Goal: Information Seeking & Learning: Learn about a topic

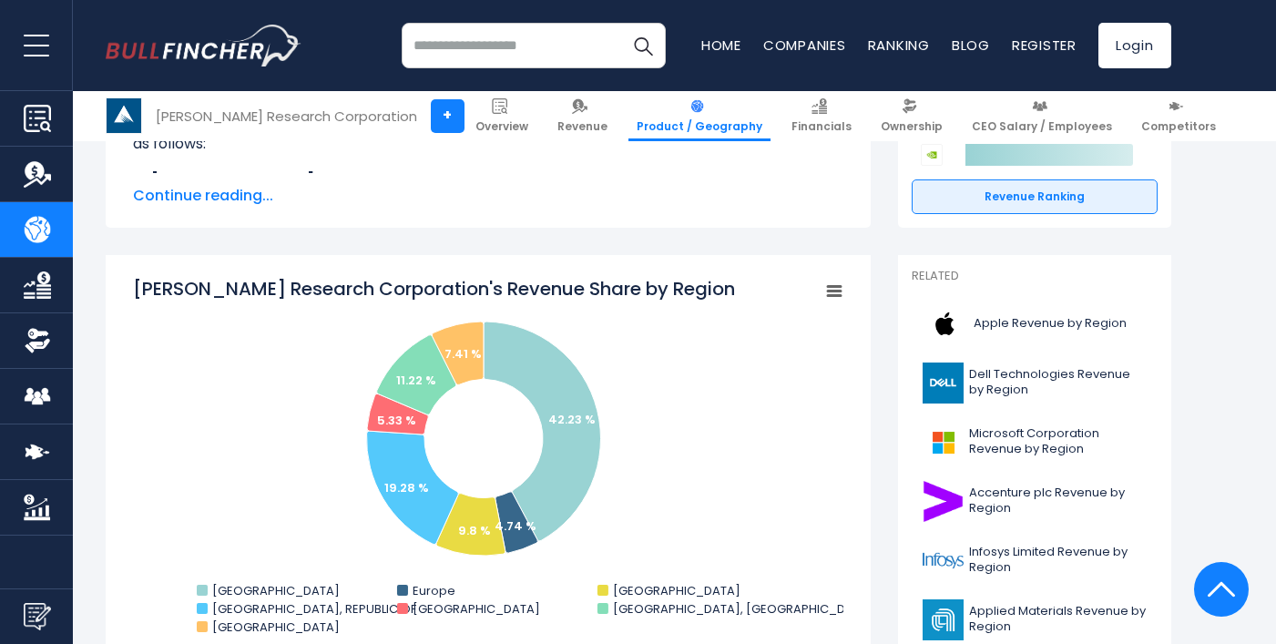
scroll to position [455, 0]
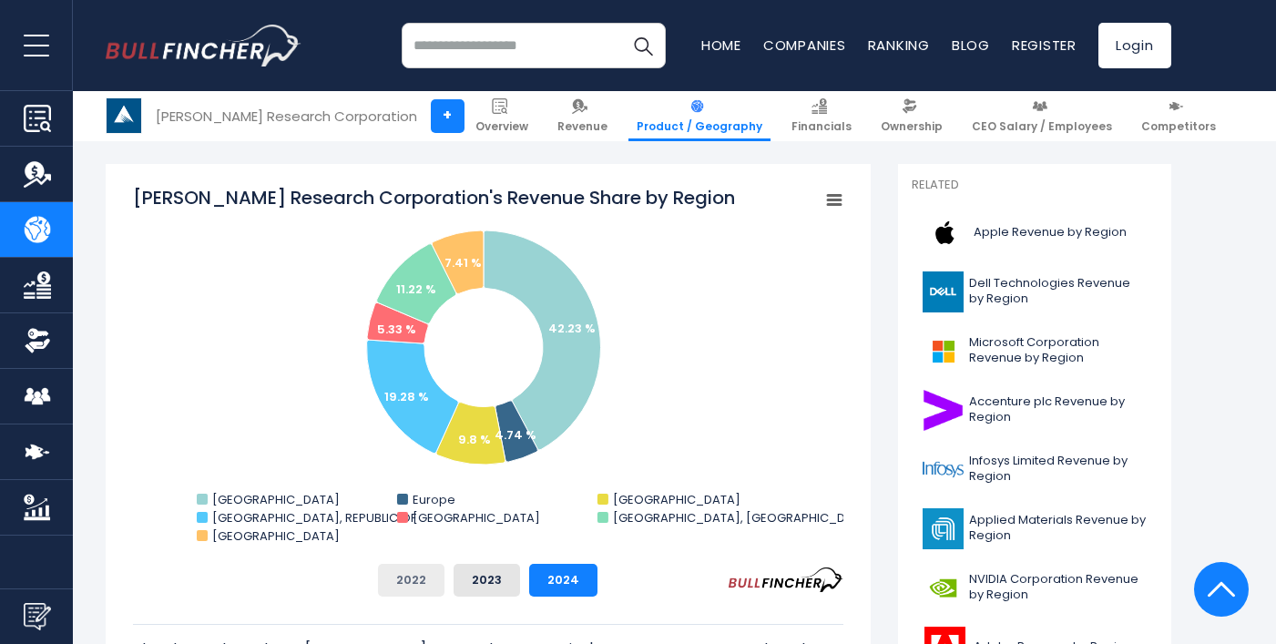
click at [417, 576] on button "2022" at bounding box center [411, 580] width 66 height 33
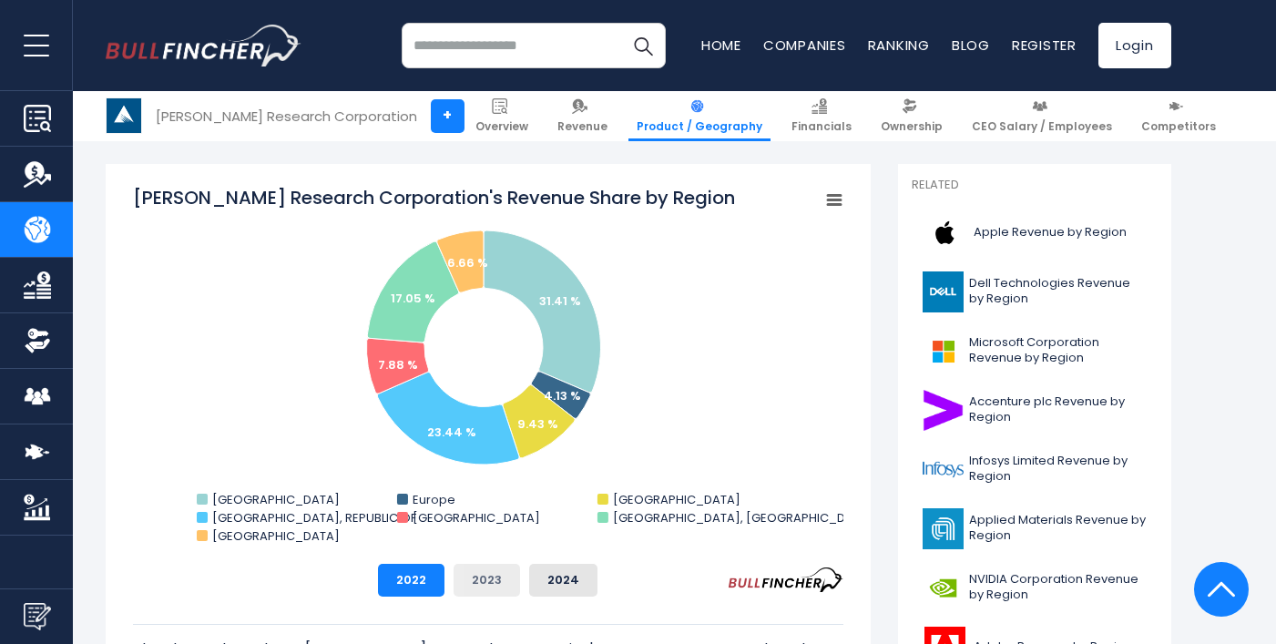
click at [476, 573] on button "2023" at bounding box center [487, 580] width 66 height 33
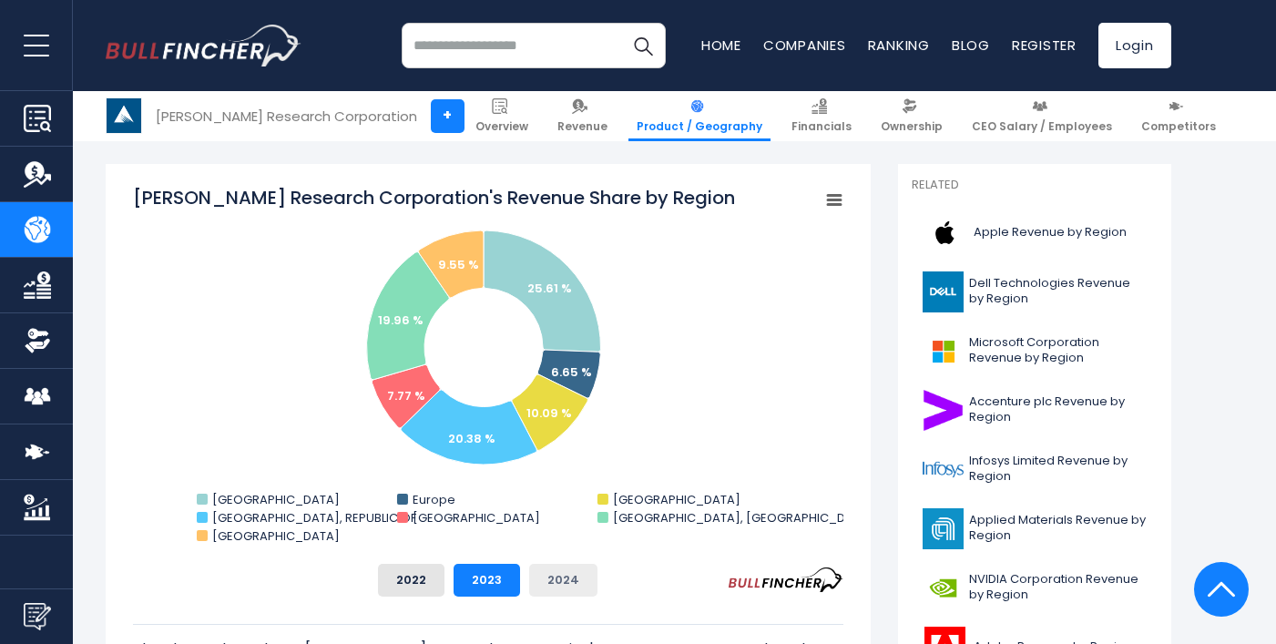
click at [567, 578] on button "2024" at bounding box center [563, 580] width 68 height 33
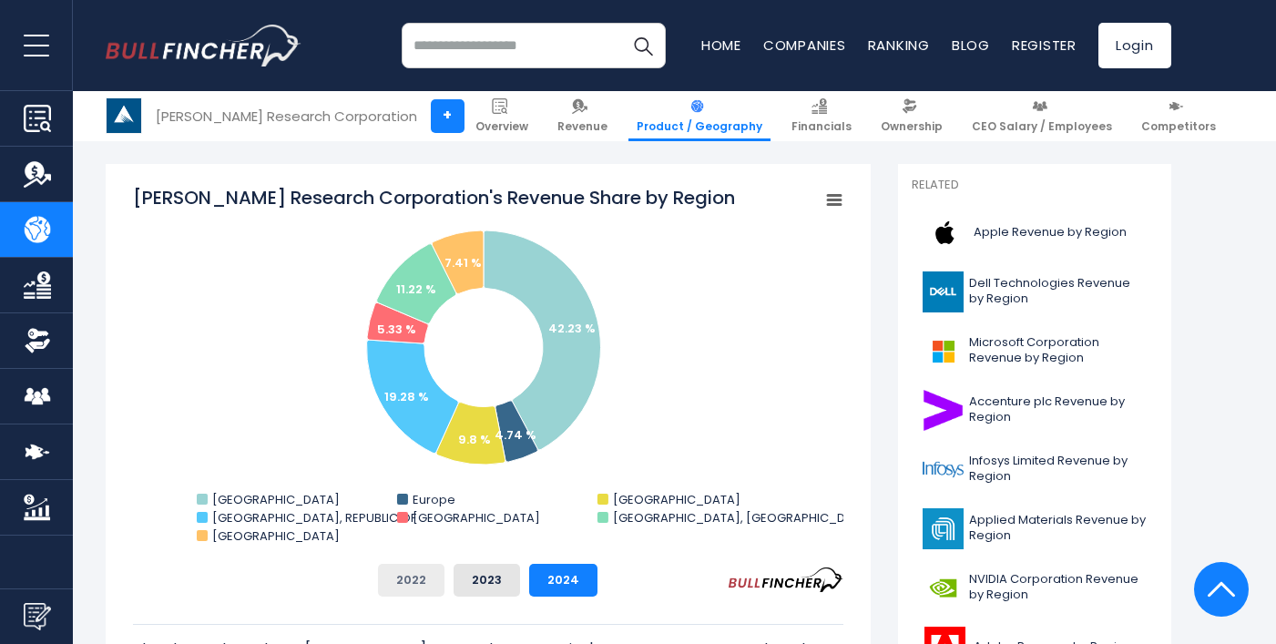
click at [424, 586] on button "2022" at bounding box center [411, 580] width 66 height 33
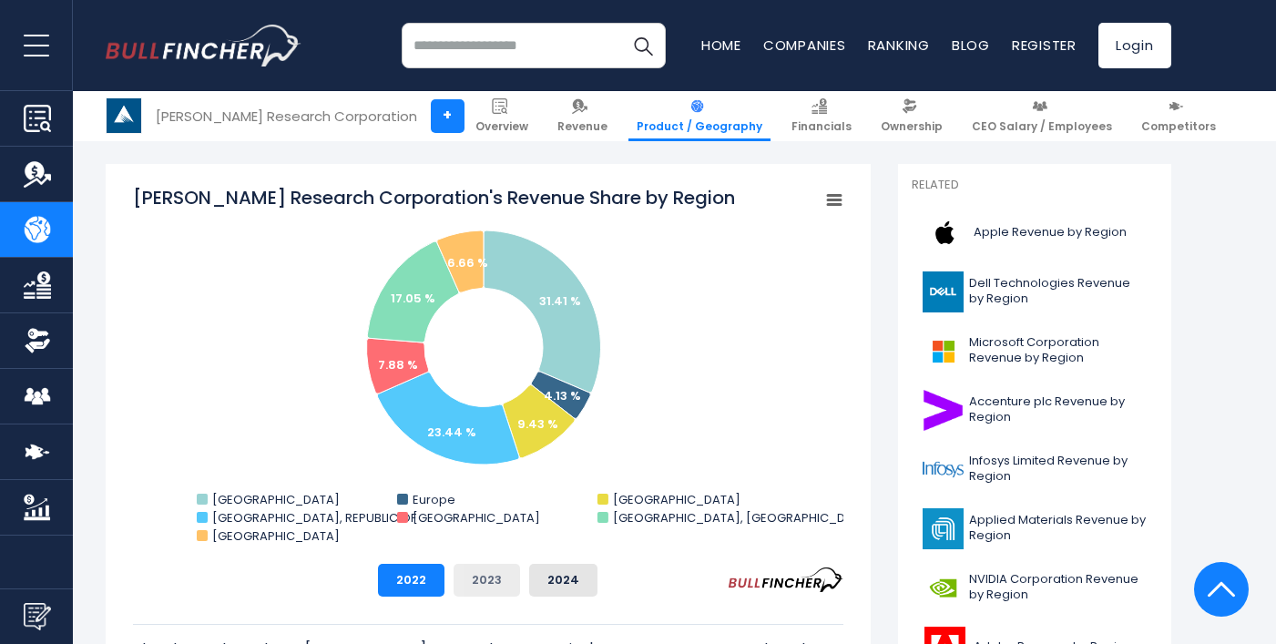
click at [483, 581] on button "2023" at bounding box center [487, 580] width 66 height 33
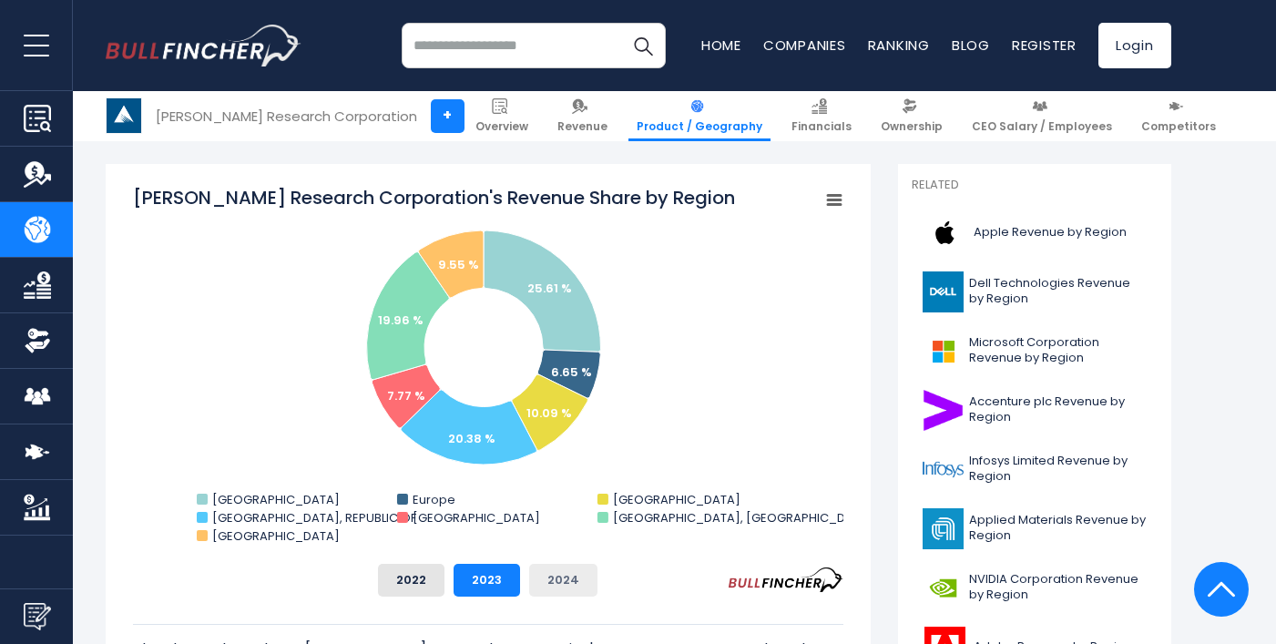
click at [576, 576] on button "2024" at bounding box center [563, 580] width 68 height 33
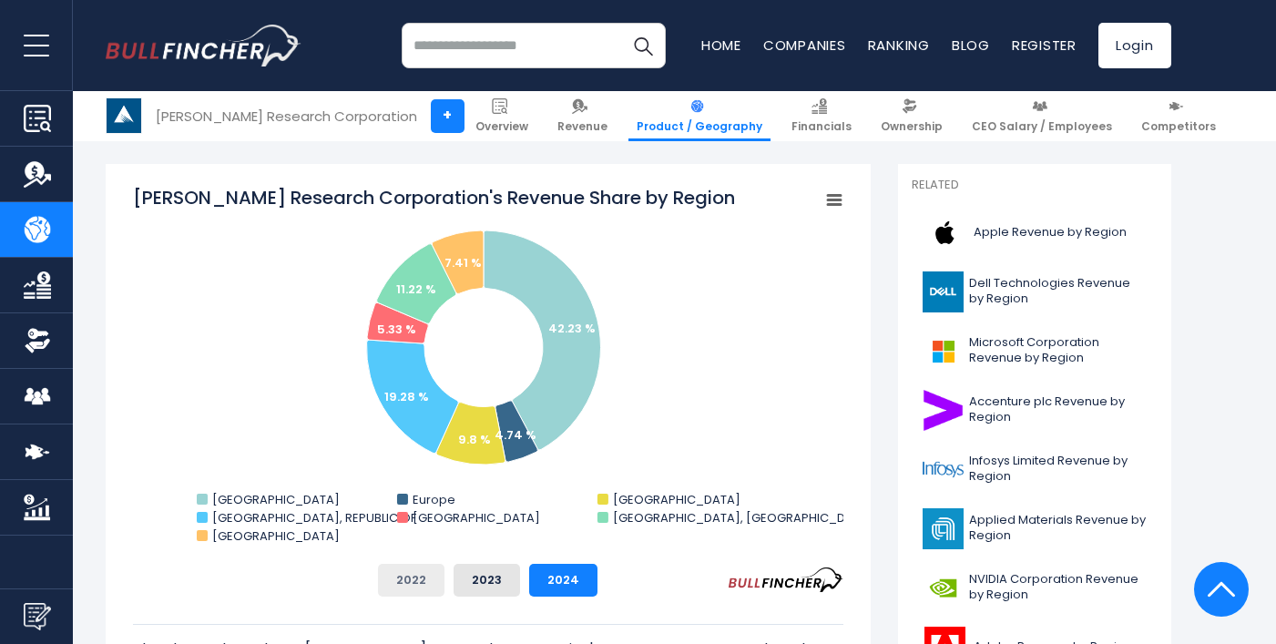
click at [411, 584] on button "2022" at bounding box center [411, 580] width 66 height 33
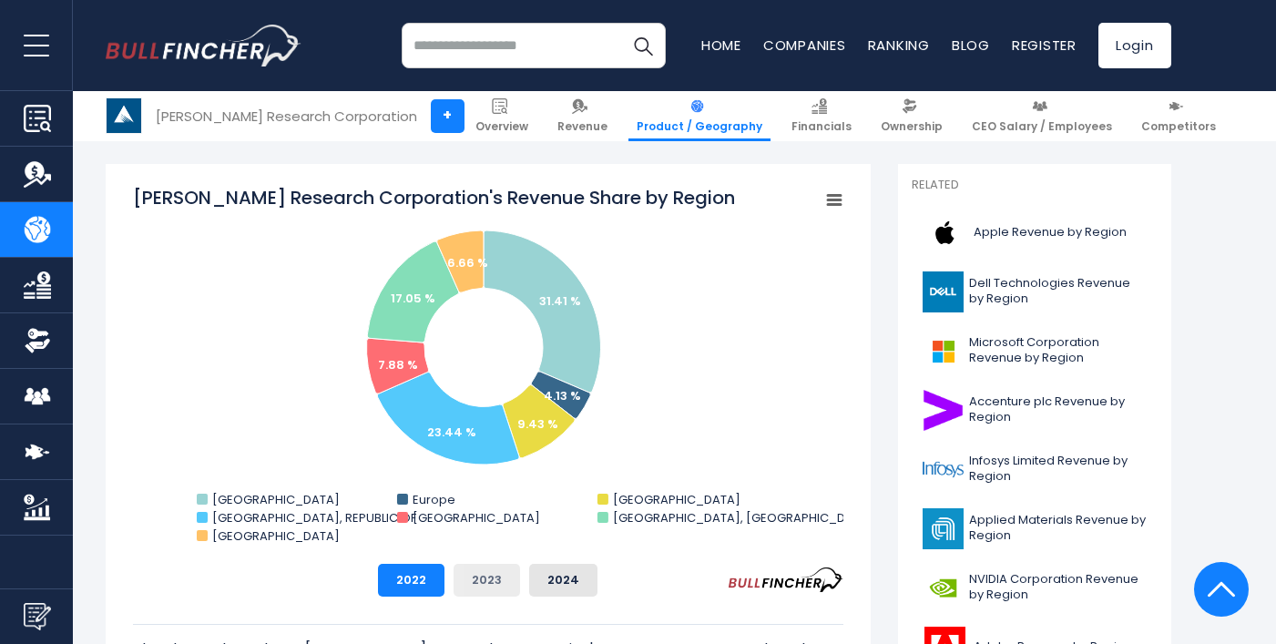
click at [489, 578] on button "2023" at bounding box center [487, 580] width 66 height 33
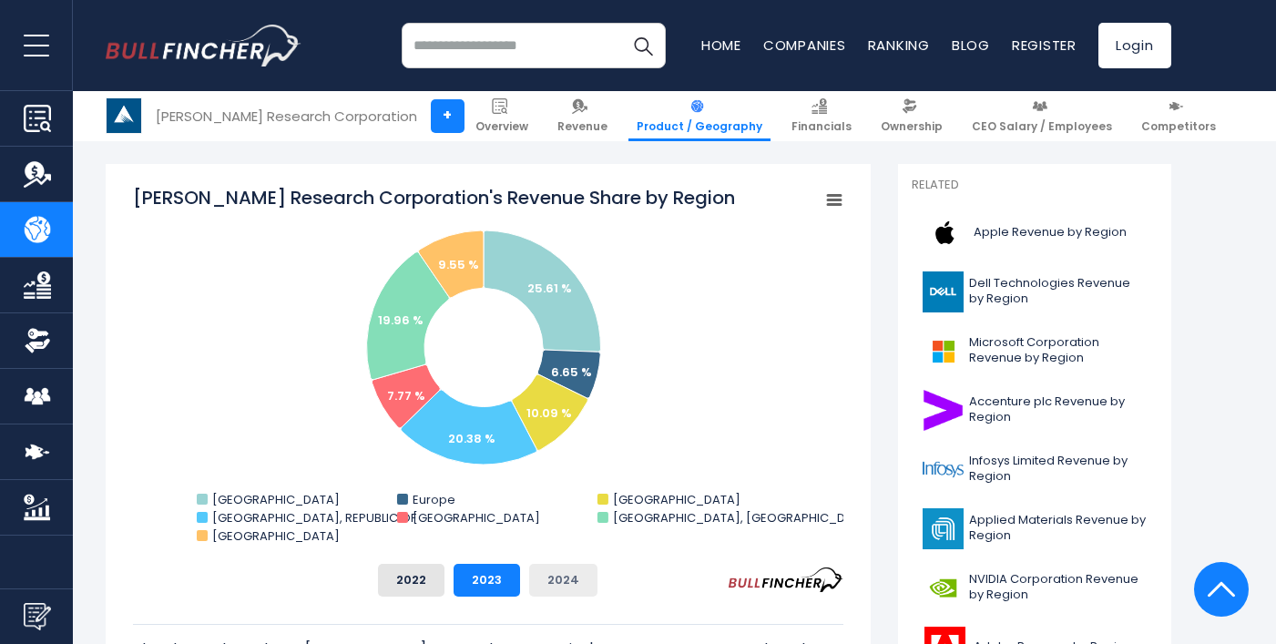
click at [567, 573] on button "2024" at bounding box center [563, 580] width 68 height 33
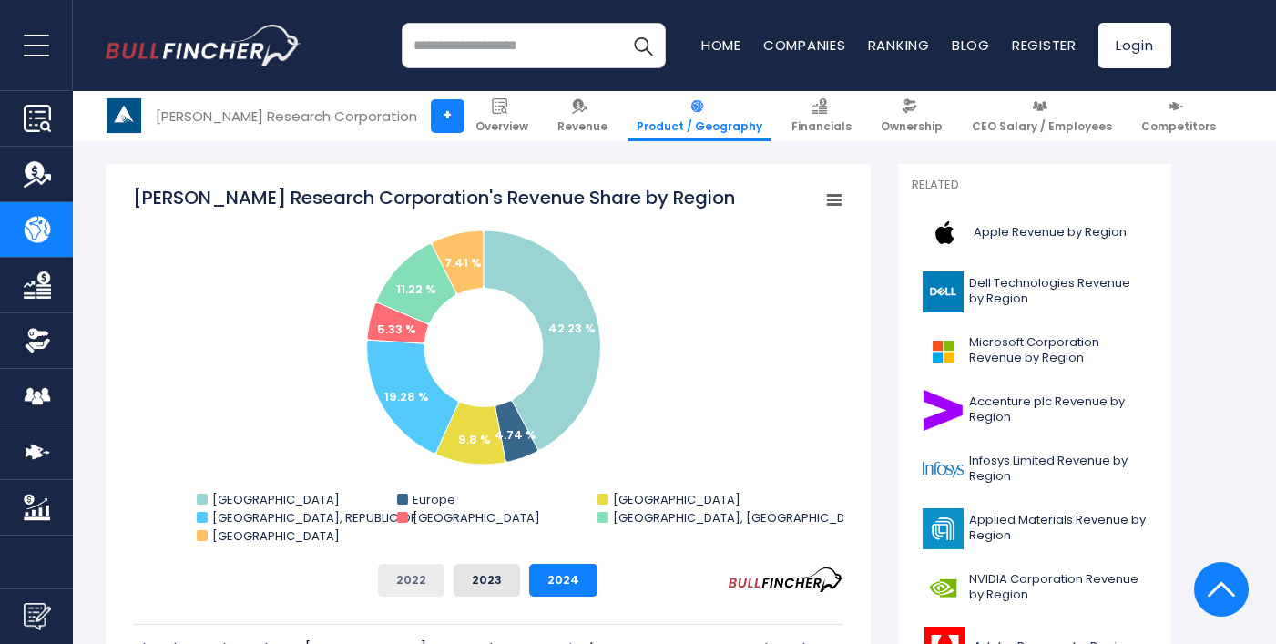
click at [429, 583] on button "2022" at bounding box center [411, 580] width 66 height 33
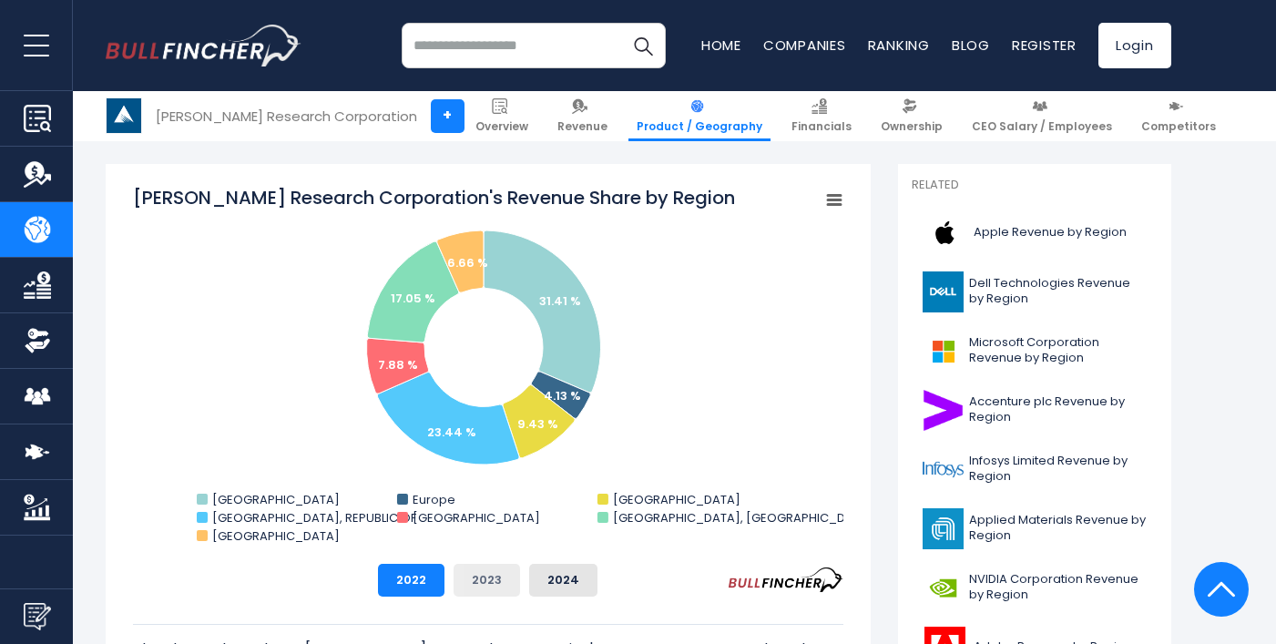
click at [475, 580] on button "2023" at bounding box center [487, 580] width 66 height 33
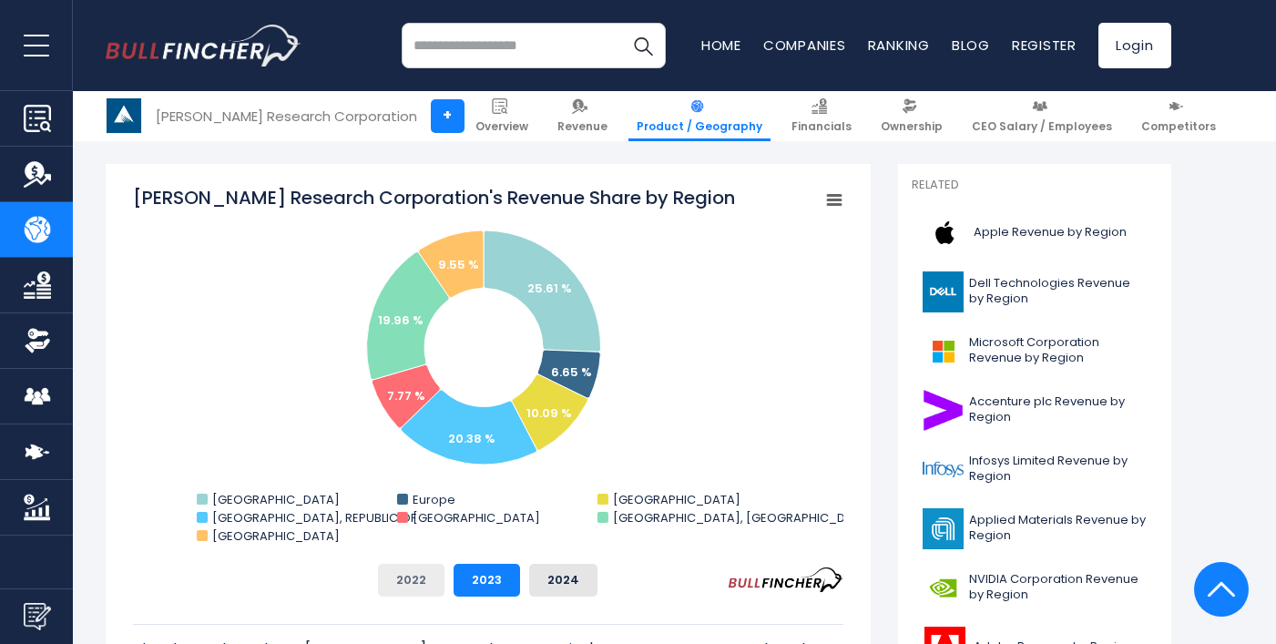
click at [434, 588] on button "2022" at bounding box center [411, 580] width 66 height 33
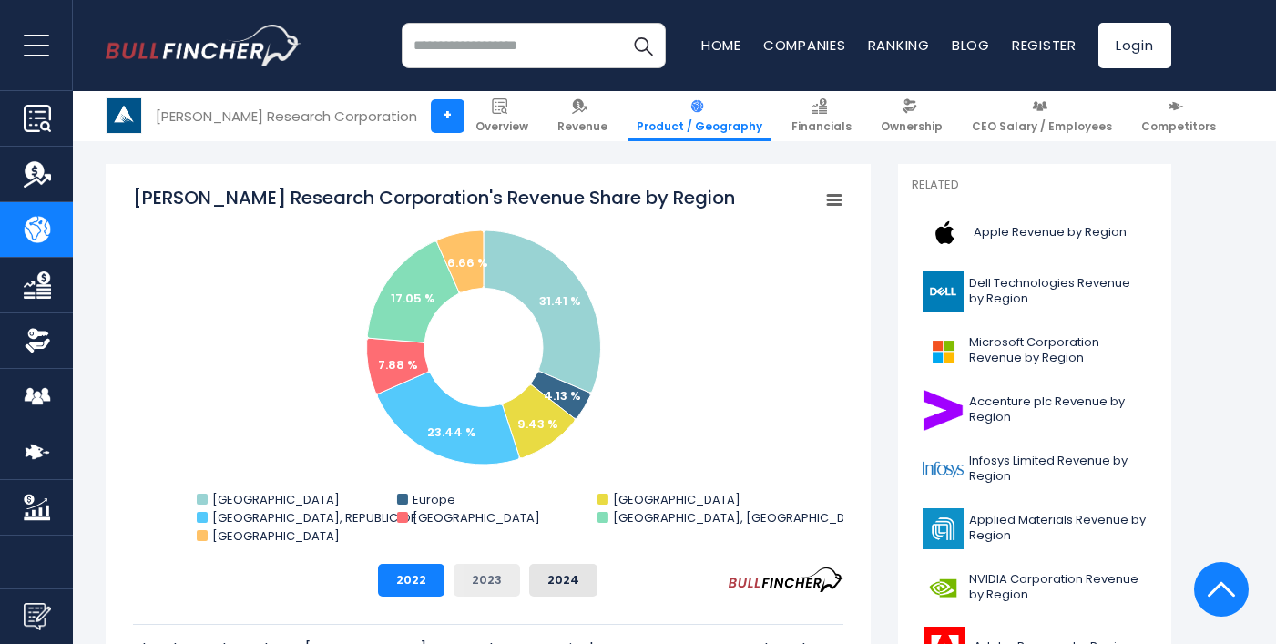
click at [488, 578] on button "2023" at bounding box center [487, 580] width 66 height 33
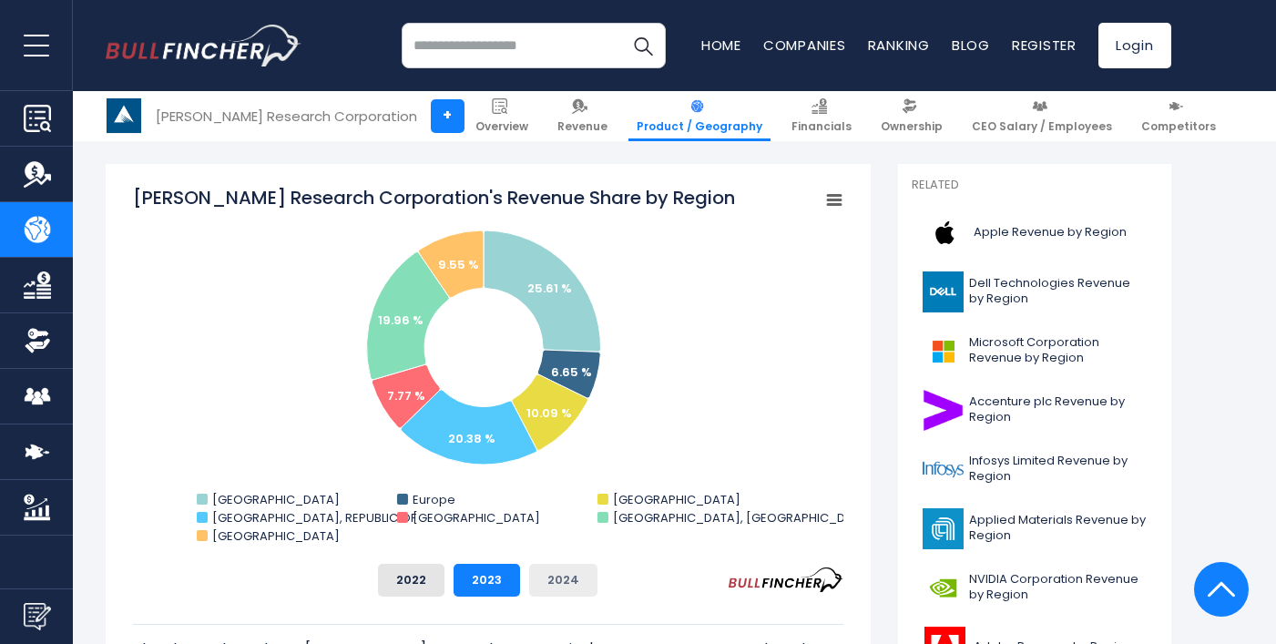
click at [565, 576] on button "2024" at bounding box center [563, 580] width 68 height 33
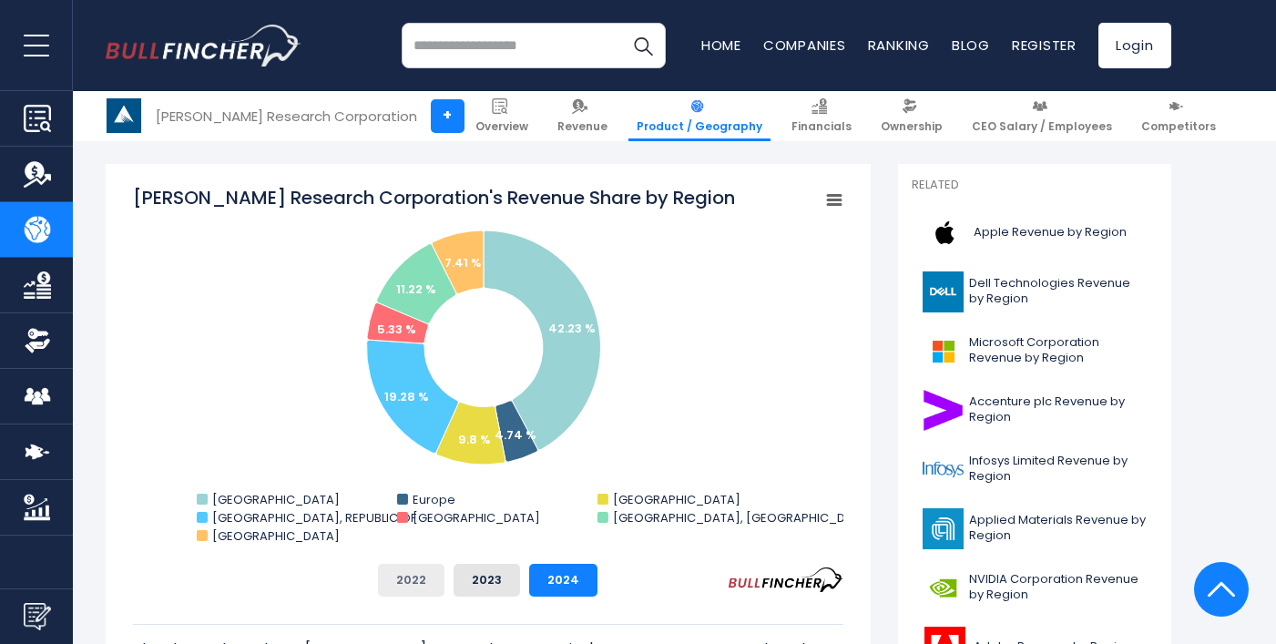
click at [401, 586] on button "2022" at bounding box center [411, 580] width 66 height 33
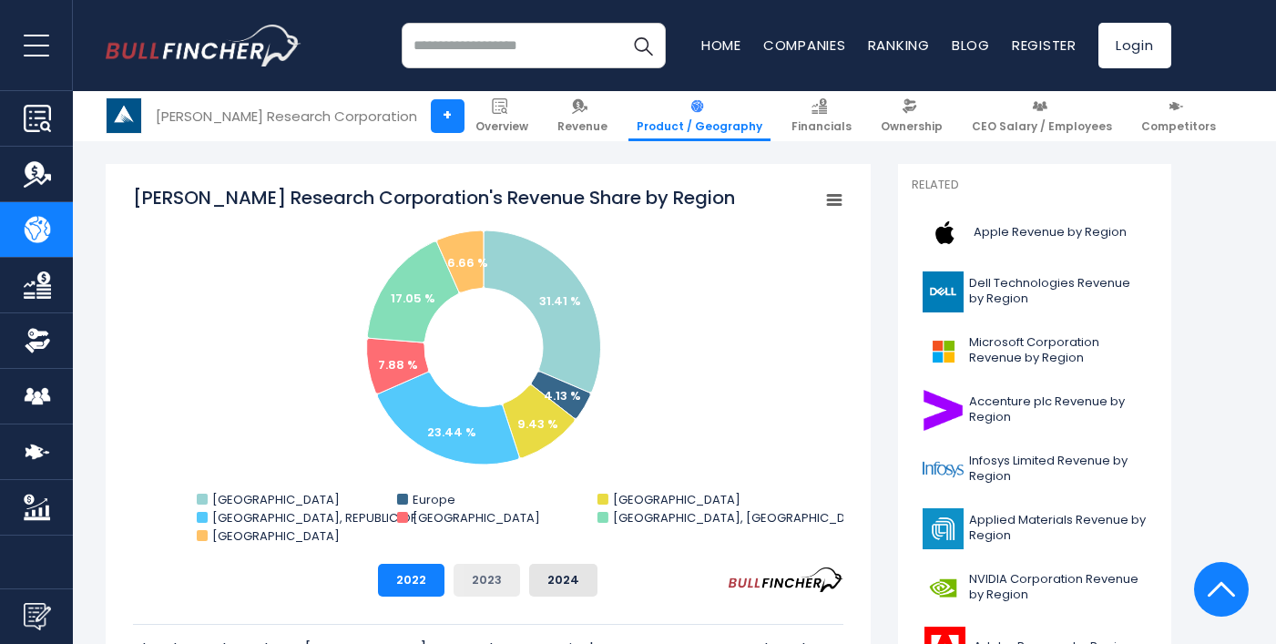
click at [484, 579] on button "2023" at bounding box center [487, 580] width 66 height 33
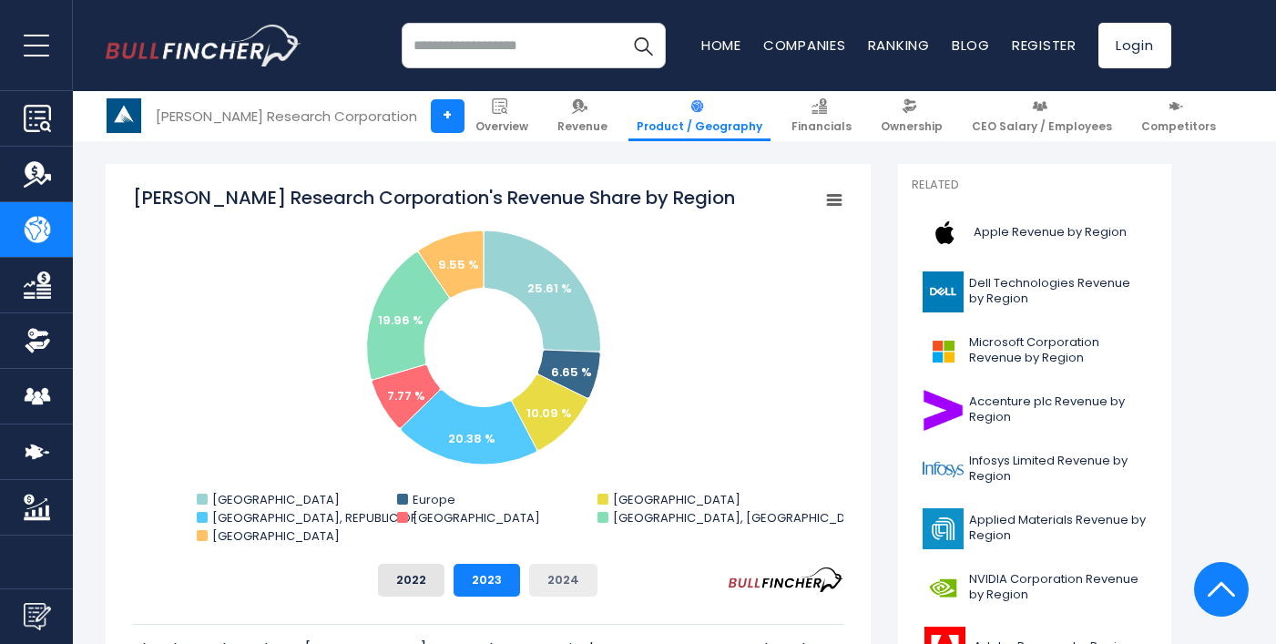
click at [566, 576] on button "2024" at bounding box center [563, 580] width 68 height 33
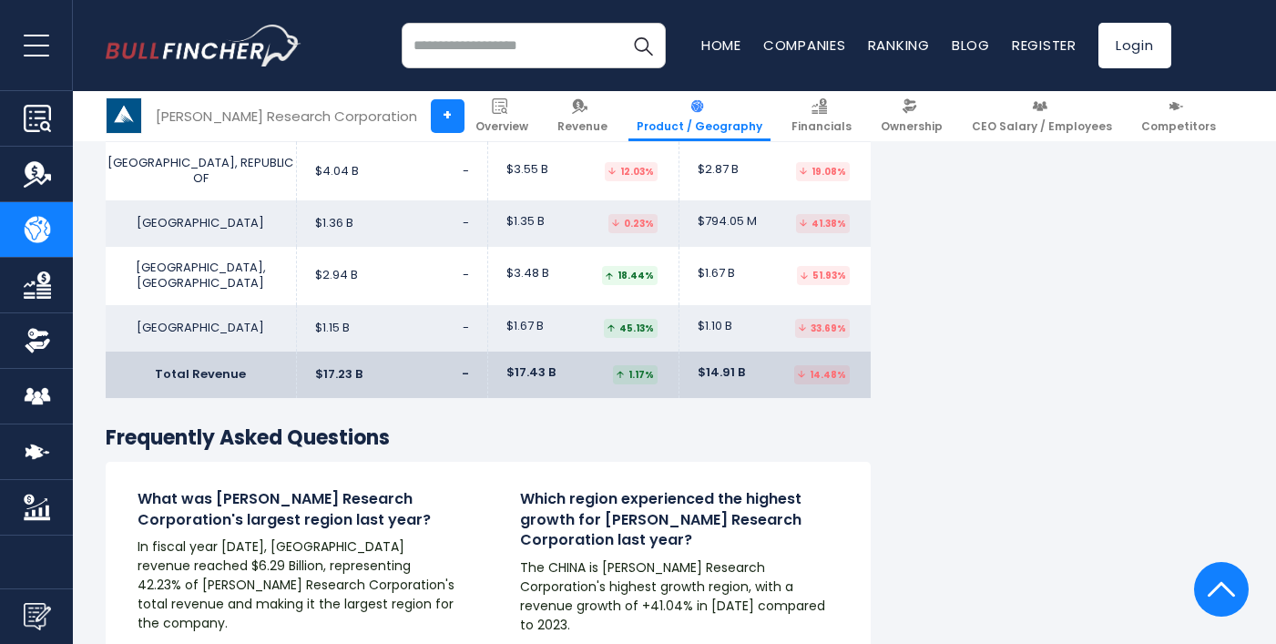
scroll to position [2641, 0]
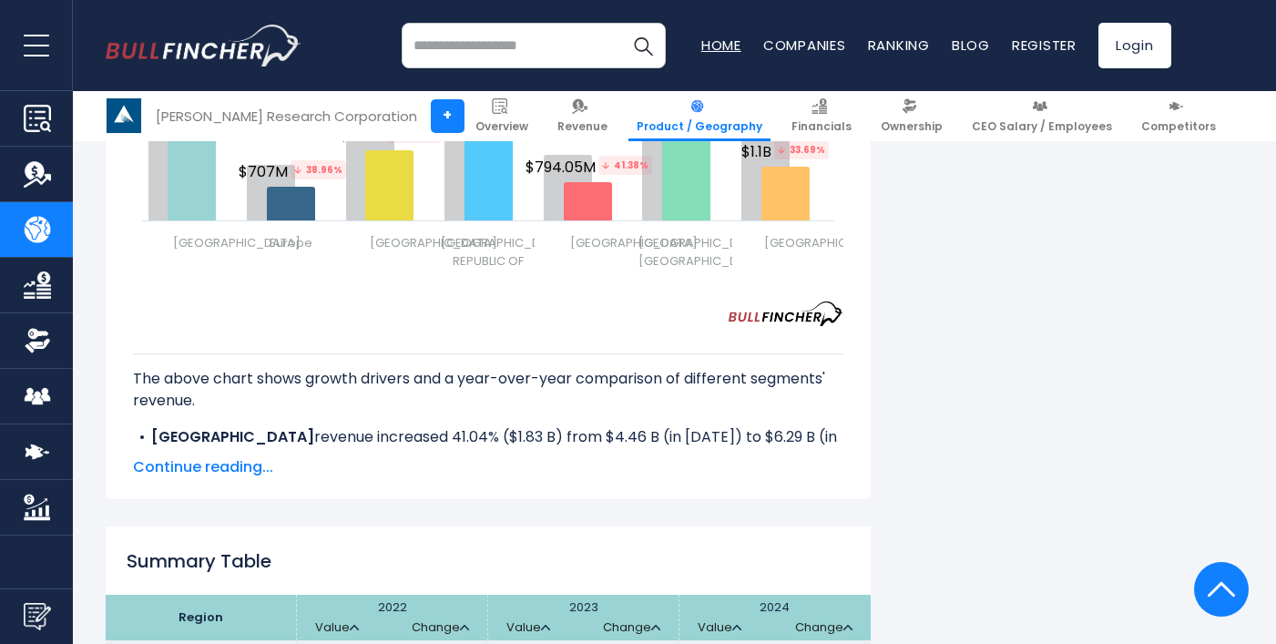
click at [701, 51] on link "Home" at bounding box center [721, 45] width 40 height 19
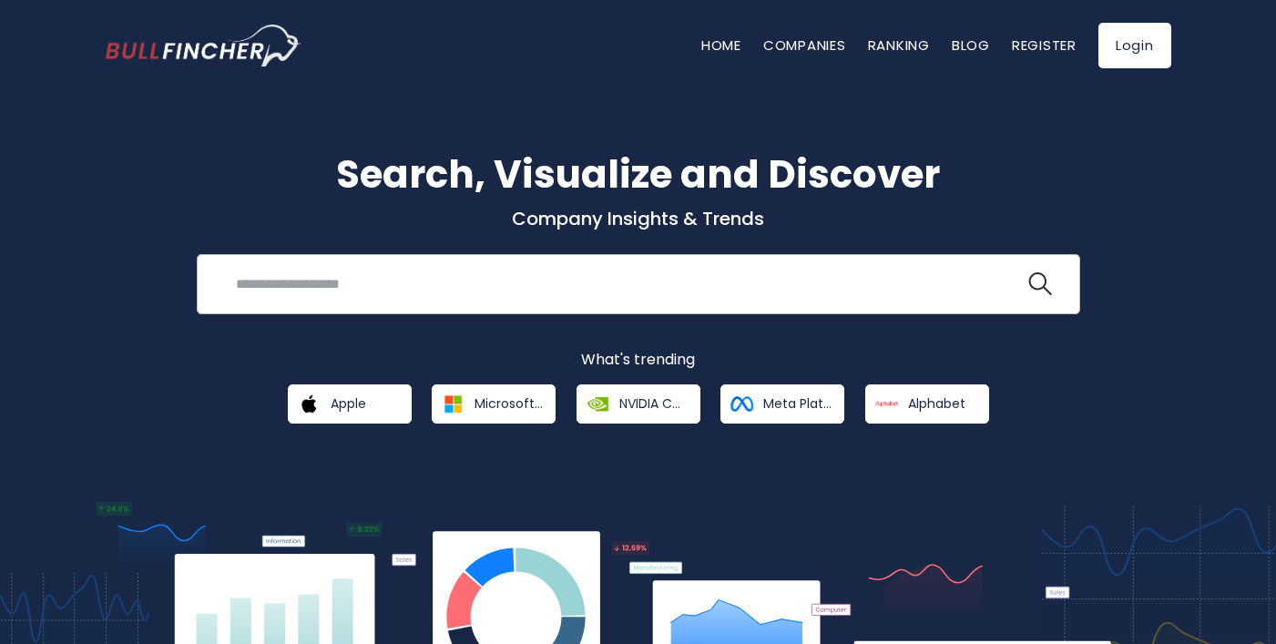
drag, startPoint x: 492, startPoint y: 271, endPoint x: 496, endPoint y: 262, distance: 10.2
click at [495, 267] on input "search" at bounding box center [625, 284] width 800 height 34
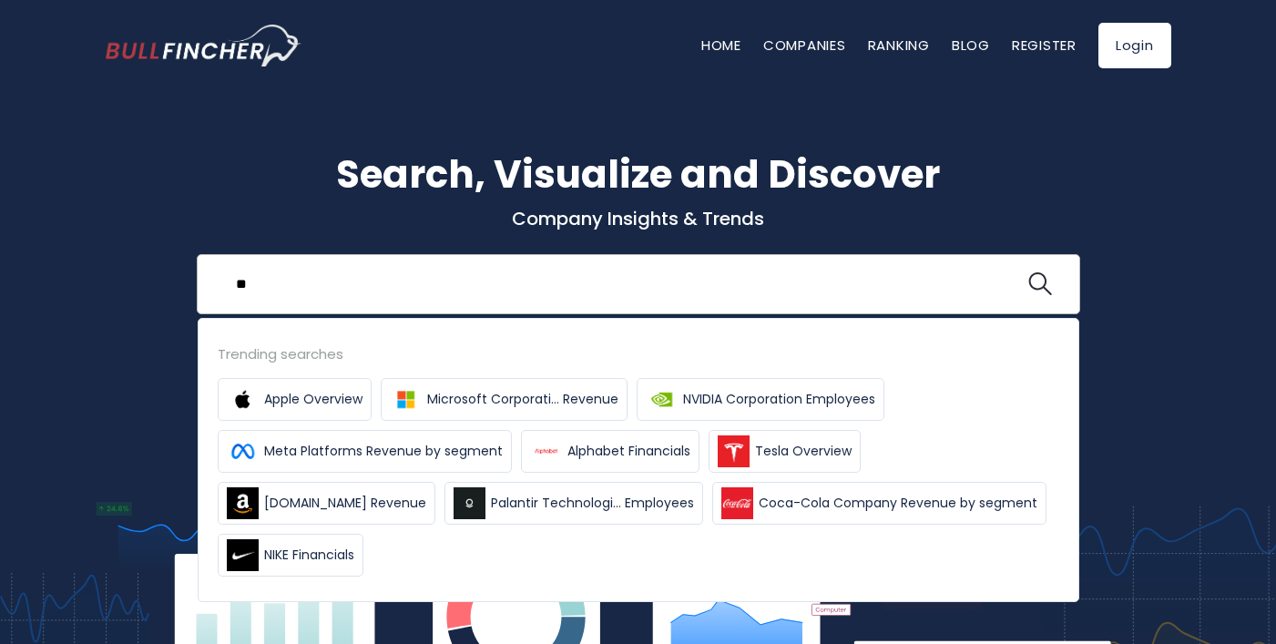
type input "*"
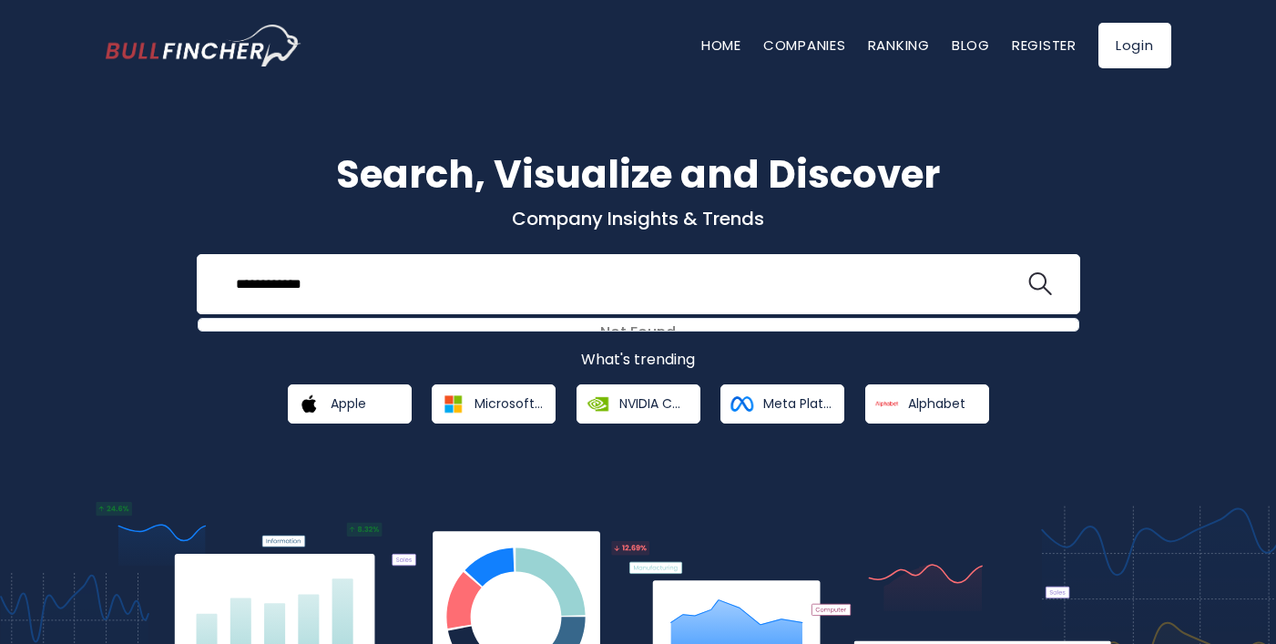
type input "**********"
click at [1028, 272] on button at bounding box center [1040, 284] width 24 height 24
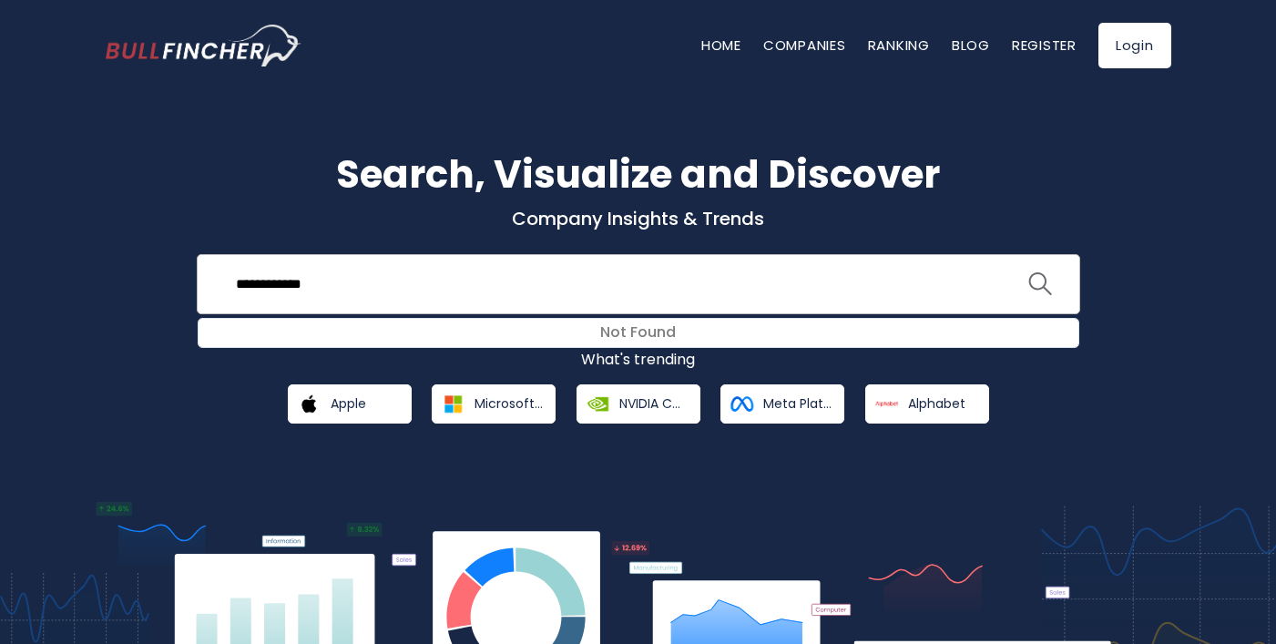
click at [1038, 280] on img "search icon" at bounding box center [1040, 284] width 24 height 24
click at [799, 48] on link "Companies" at bounding box center [804, 45] width 83 height 19
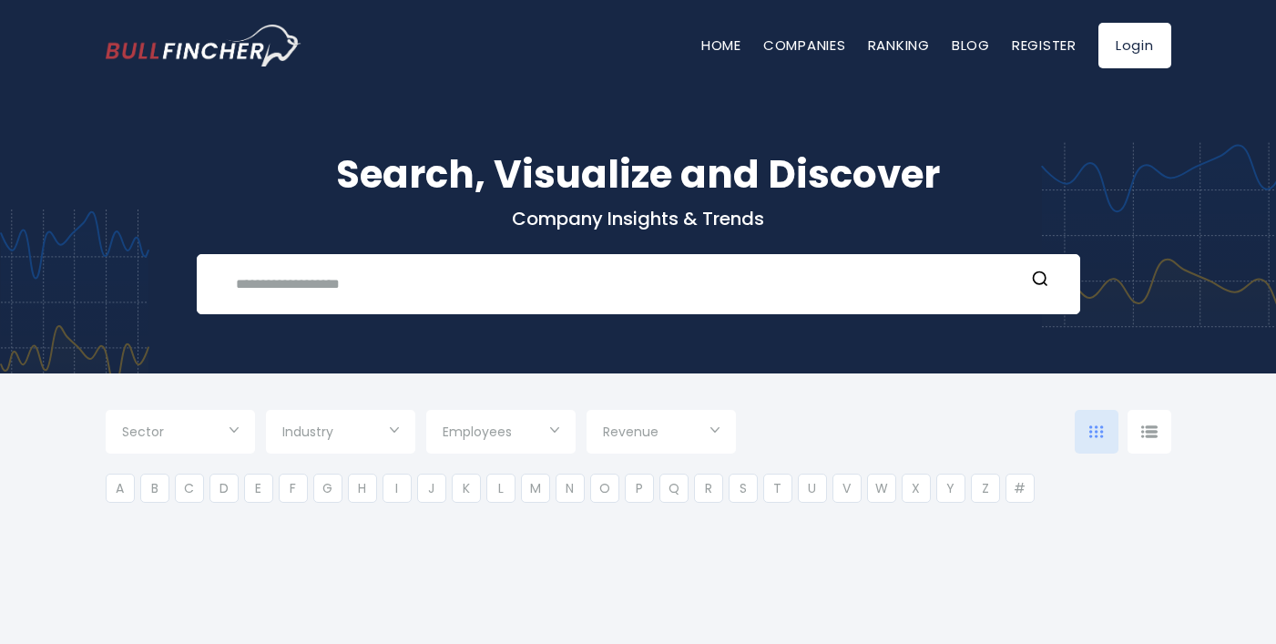
type input "***"
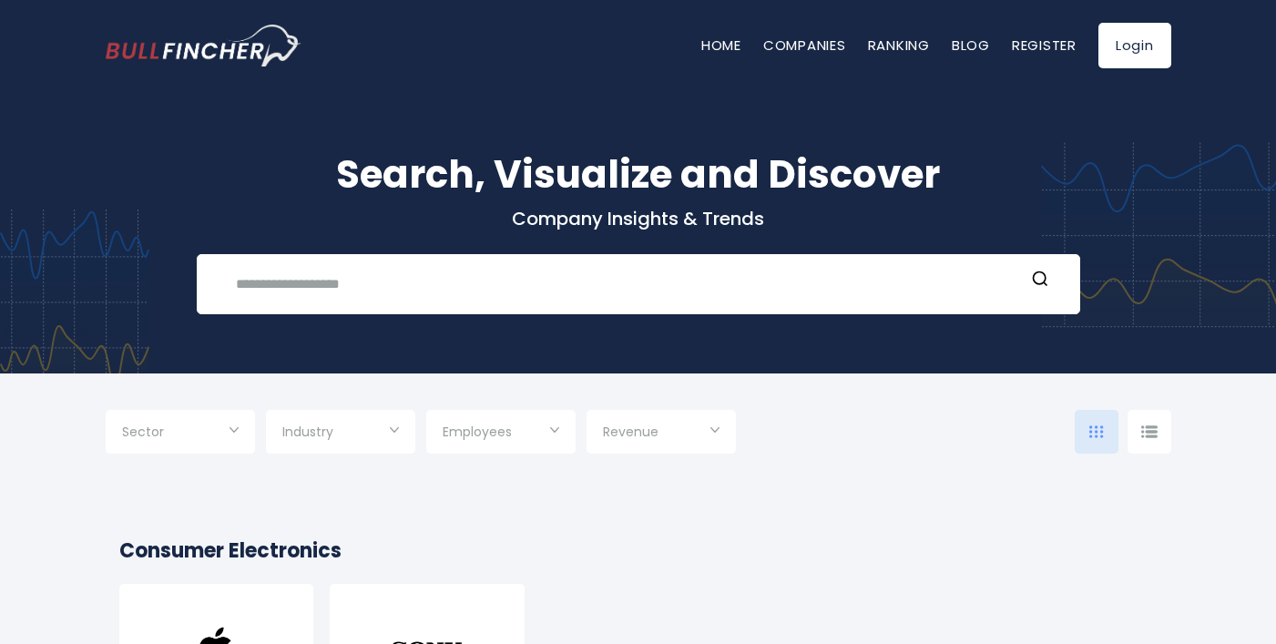
drag, startPoint x: 652, startPoint y: 51, endPoint x: 612, endPoint y: 490, distance: 440.8
click at [232, 433] on div "Sector" at bounding box center [180, 432] width 149 height 44
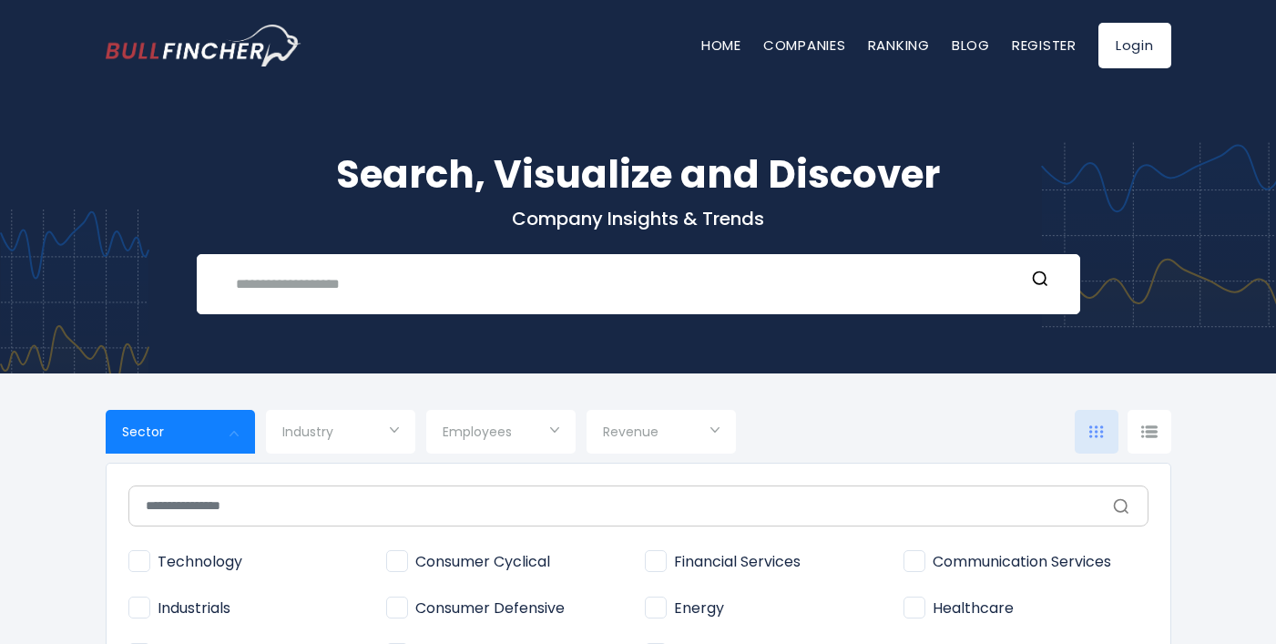
scroll to position [91, 0]
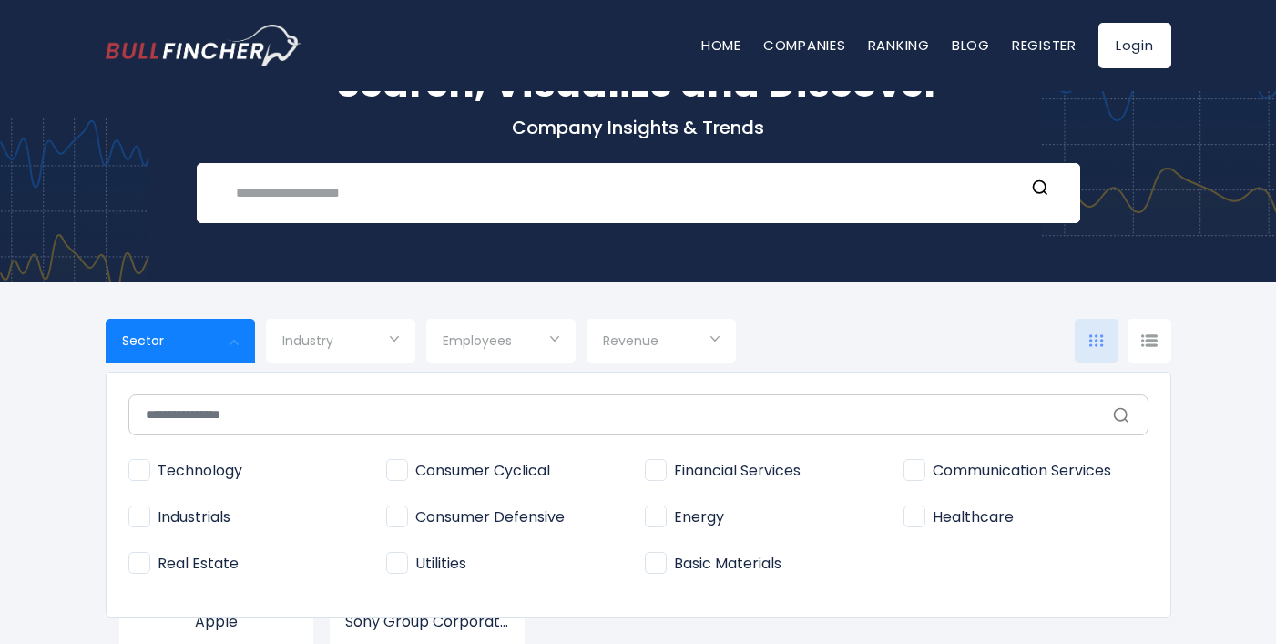
drag, startPoint x: 138, startPoint y: 472, endPoint x: 138, endPoint y: 463, distance: 9.2
click at [138, 471] on span "Technology" at bounding box center [185, 471] width 114 height 19
type input "**********"
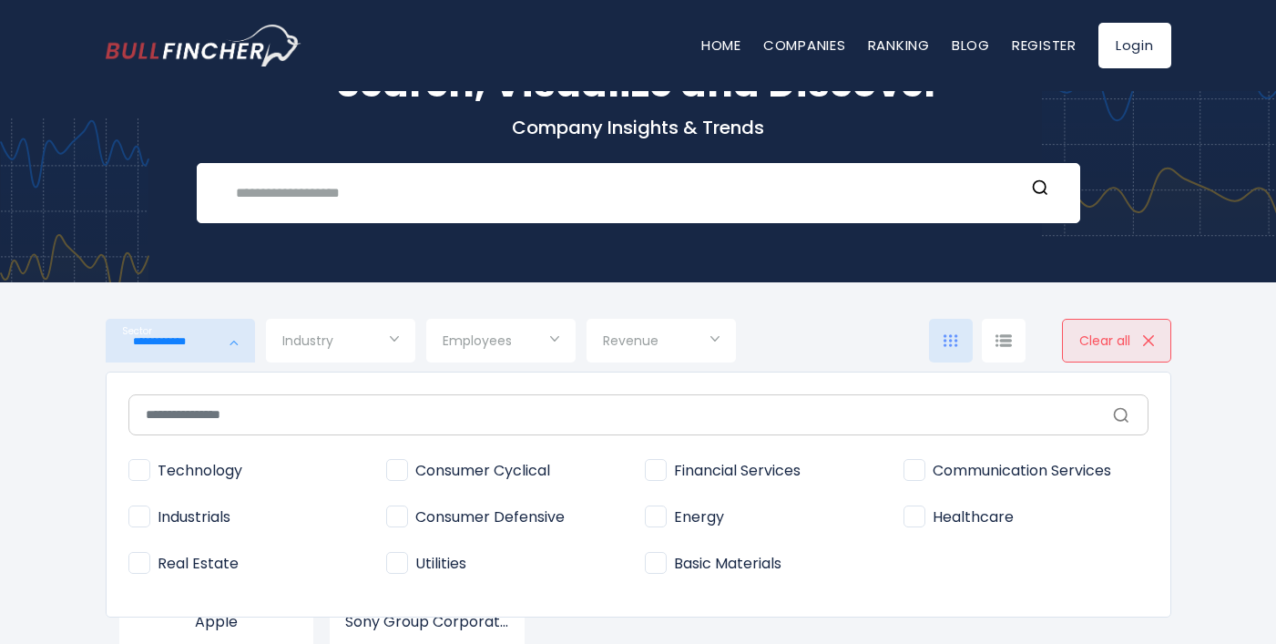
click at [362, 344] on div at bounding box center [638, 322] width 1276 height 644
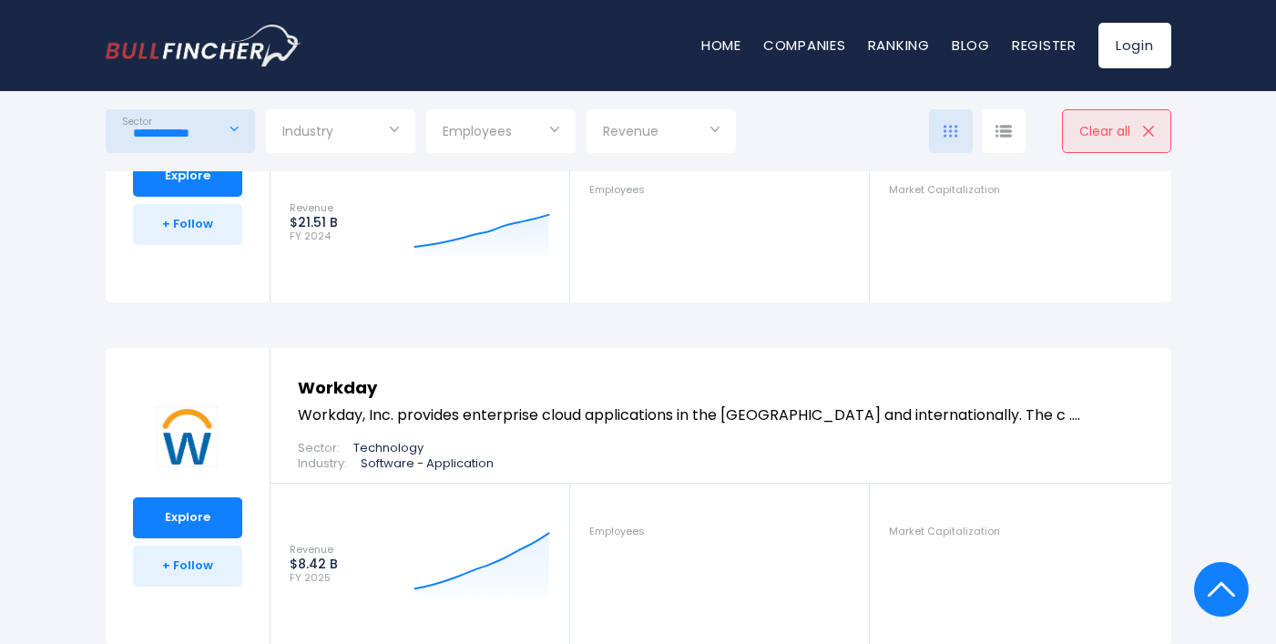
scroll to position [2587, 0]
